Goal: Use online tool/utility: Utilize a website feature to perform a specific function

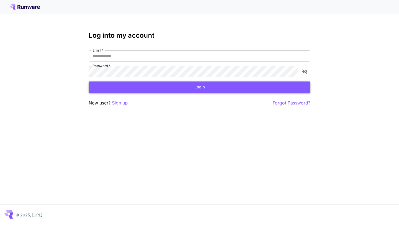
type input "**********"
click at [149, 87] on button "Login" at bounding box center [200, 86] width 222 height 11
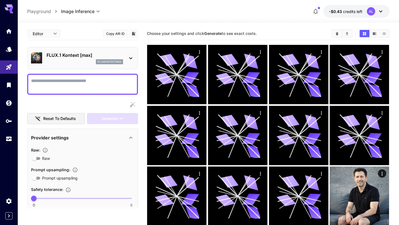
click at [92, 84] on textarea "Raw" at bounding box center [82, 84] width 103 height 13
click at [303, 35] on section "Choose your settings and click Generate to see exact costs." at bounding box center [237, 33] width 180 height 5
